Goal: Use online tool/utility: Utilize a website feature to perform a specific function

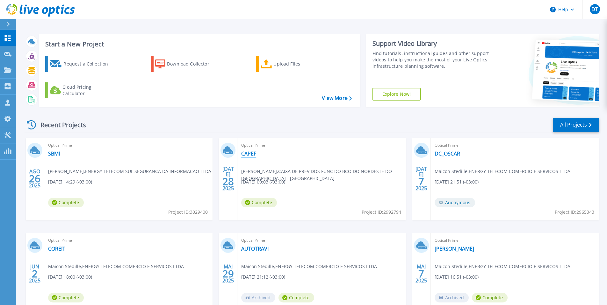
click at [247, 154] on link "CAPEF" at bounding box center [248, 154] width 15 height 6
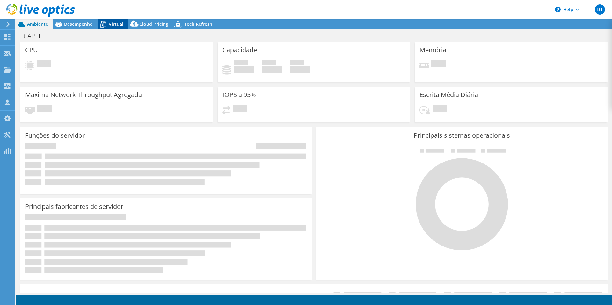
click at [111, 24] on span "Virtual" at bounding box center [116, 24] width 15 height 6
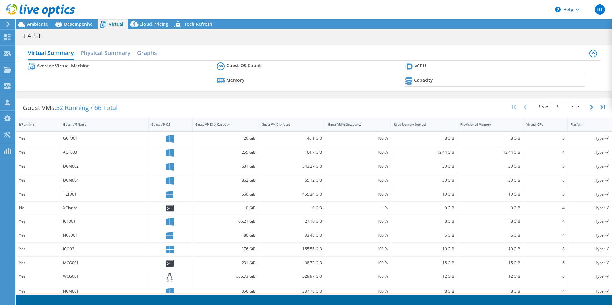
select select "SouthAmerica"
select select "BRL"
radio input "true"
radio input "false"
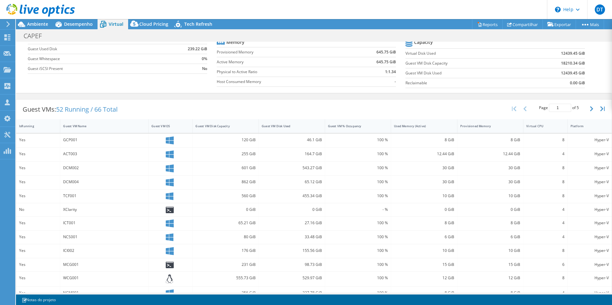
scroll to position [120, 0]
